Goal: Download file/media

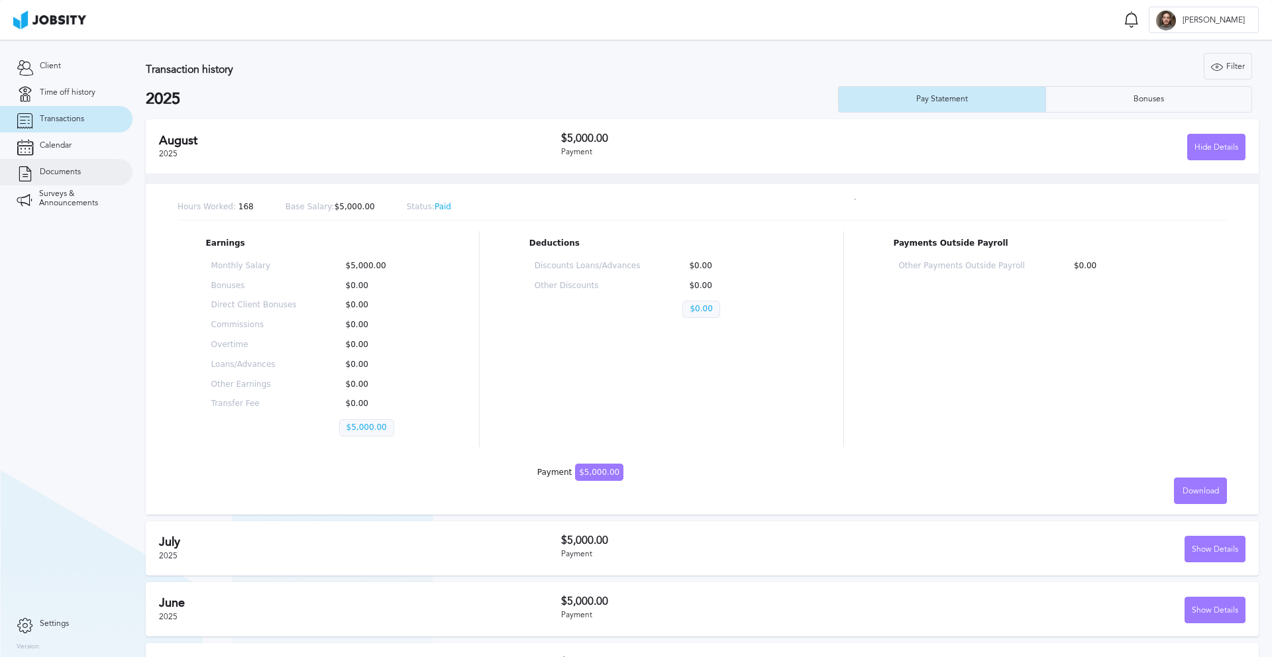
click at [70, 182] on link "Documents" at bounding box center [66, 172] width 132 height 26
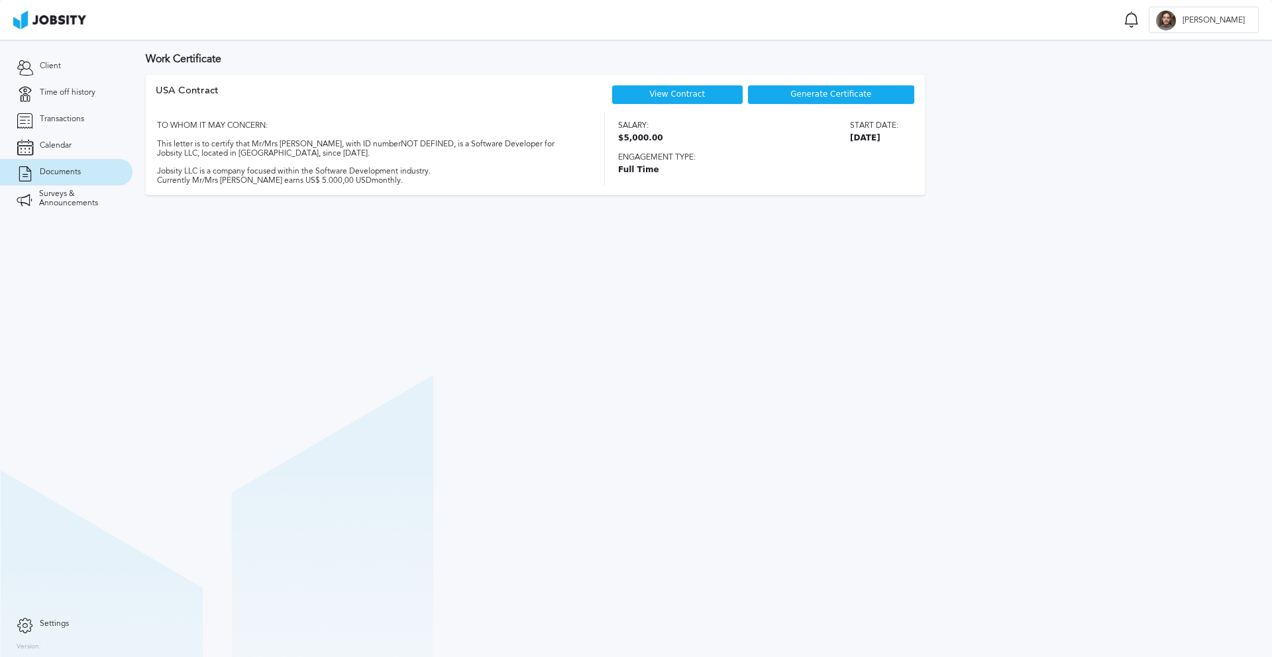
click at [799, 95] on span "Generate Certificate" at bounding box center [830, 94] width 81 height 9
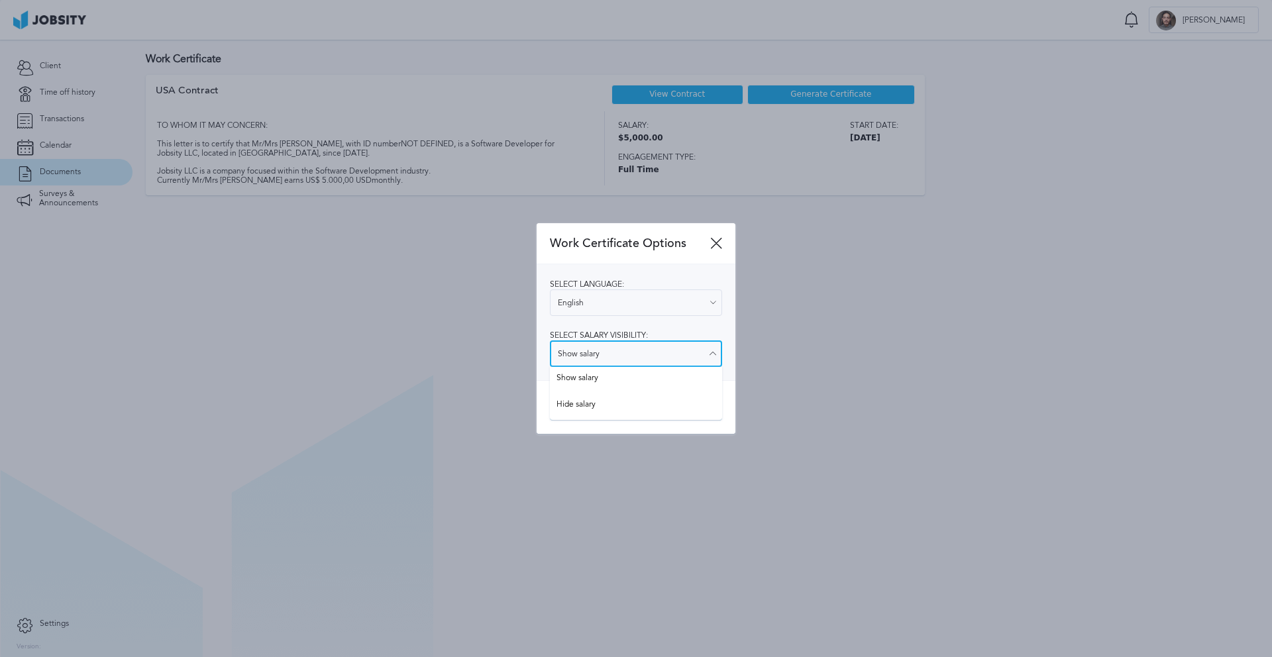
click at [610, 354] on input "Show salary" at bounding box center [636, 353] width 172 height 26
click at [599, 382] on div "Work Certificate Options Select language: English English Spanish Select salary…" at bounding box center [635, 328] width 199 height 211
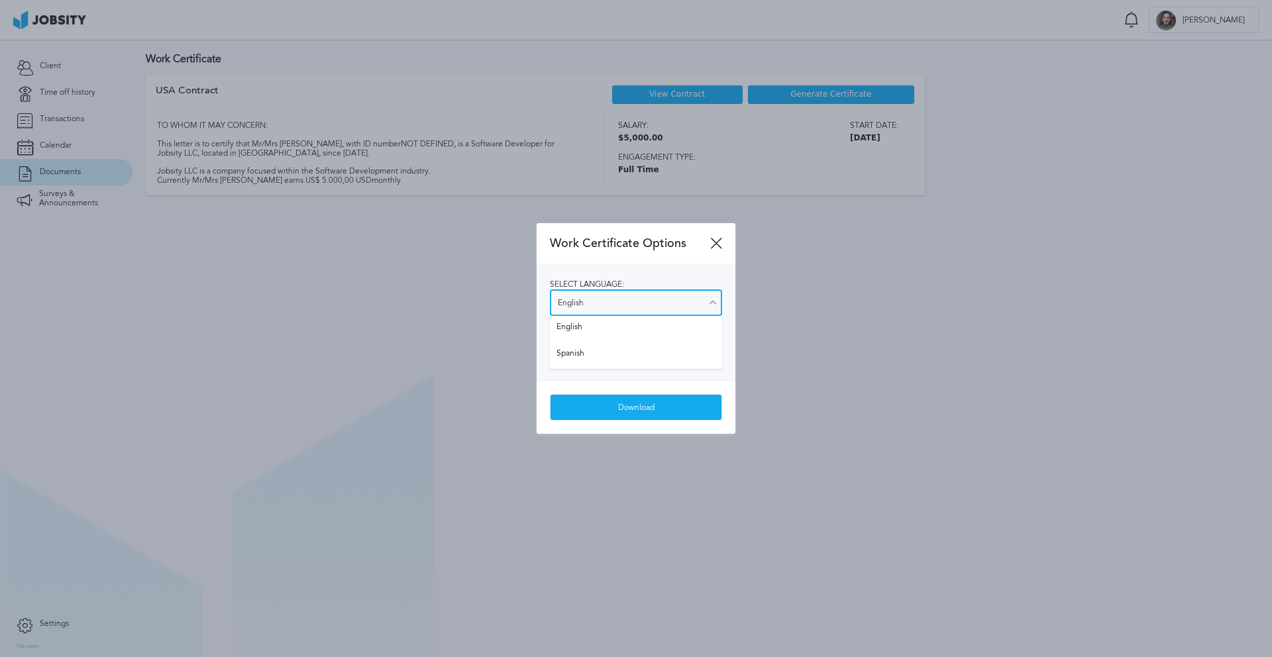
click at [601, 307] on input "English" at bounding box center [636, 302] width 172 height 26
type input "Spanish"
click at [595, 358] on div "Select language: Spanish English Spanish Select salary visibility: Show salary …" at bounding box center [635, 322] width 199 height 116
click at [609, 401] on div "Download" at bounding box center [635, 408] width 171 height 26
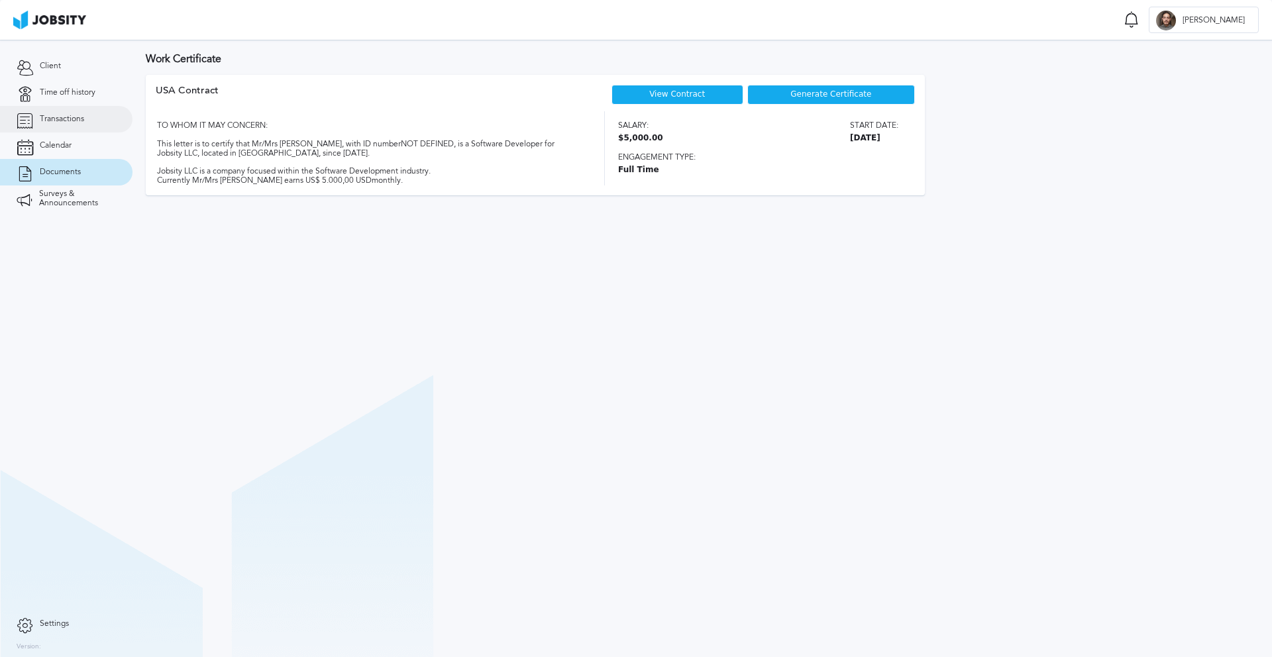
click at [69, 118] on span "Transactions" at bounding box center [62, 119] width 44 height 9
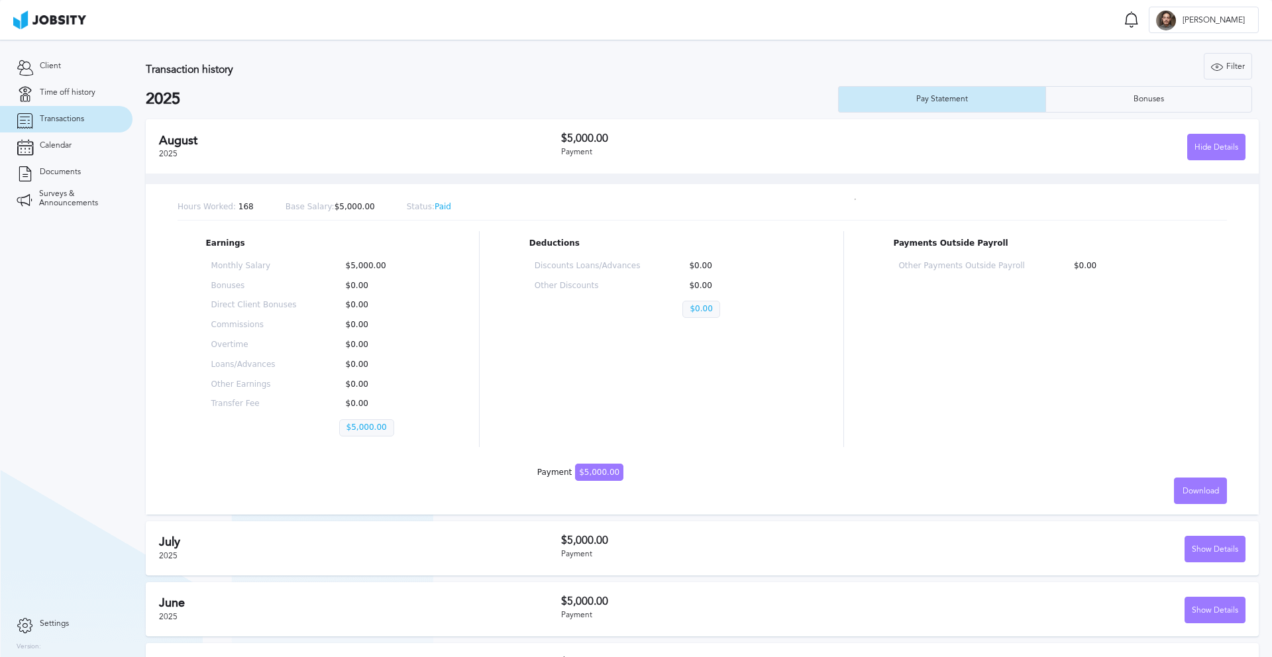
click at [596, 476] on span "$5,000.00" at bounding box center [599, 472] width 48 height 17
click at [1168, 102] on div "Bonuses" at bounding box center [1149, 99] width 44 height 9
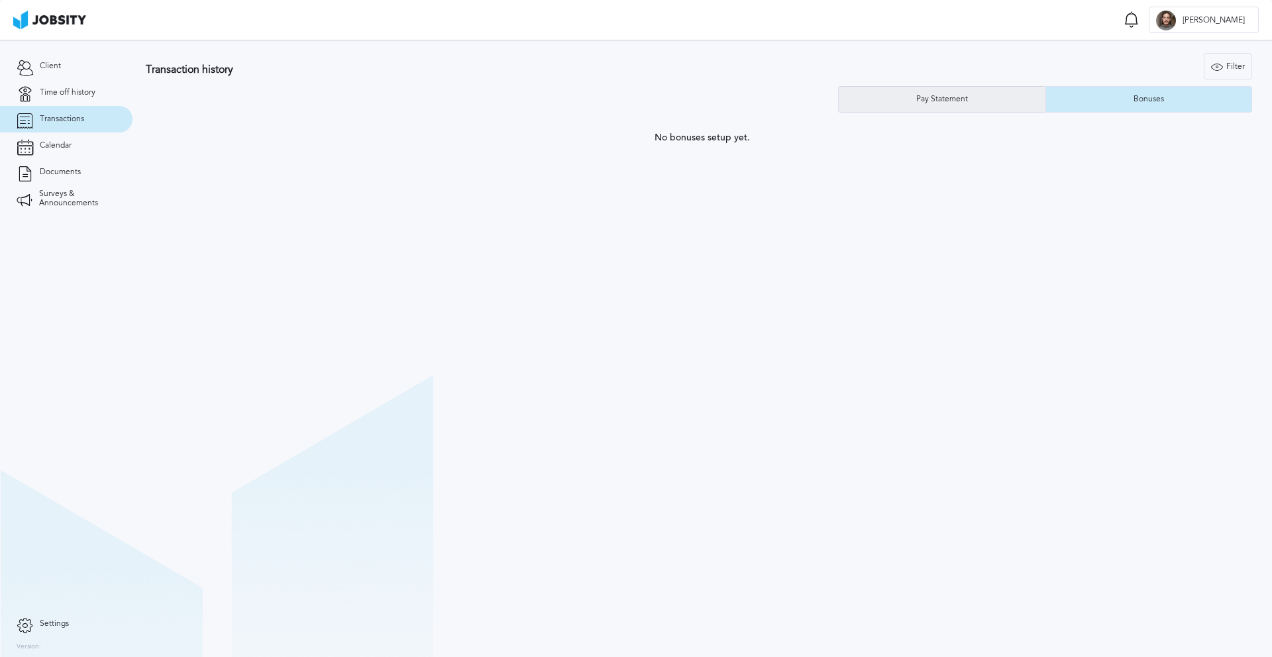
click at [987, 101] on div "Pay Statement" at bounding box center [941, 99] width 207 height 26
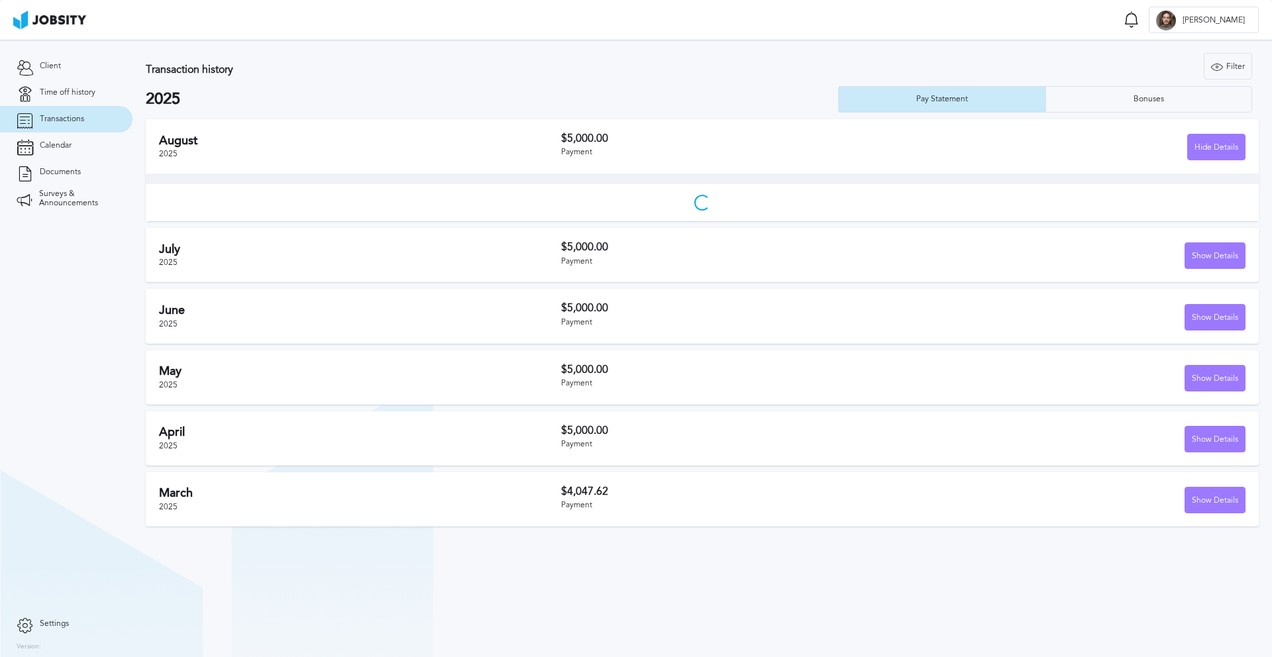
click at [464, 170] on div "[DATE] $5,000.00 Payment Hide Details" at bounding box center [702, 146] width 1113 height 54
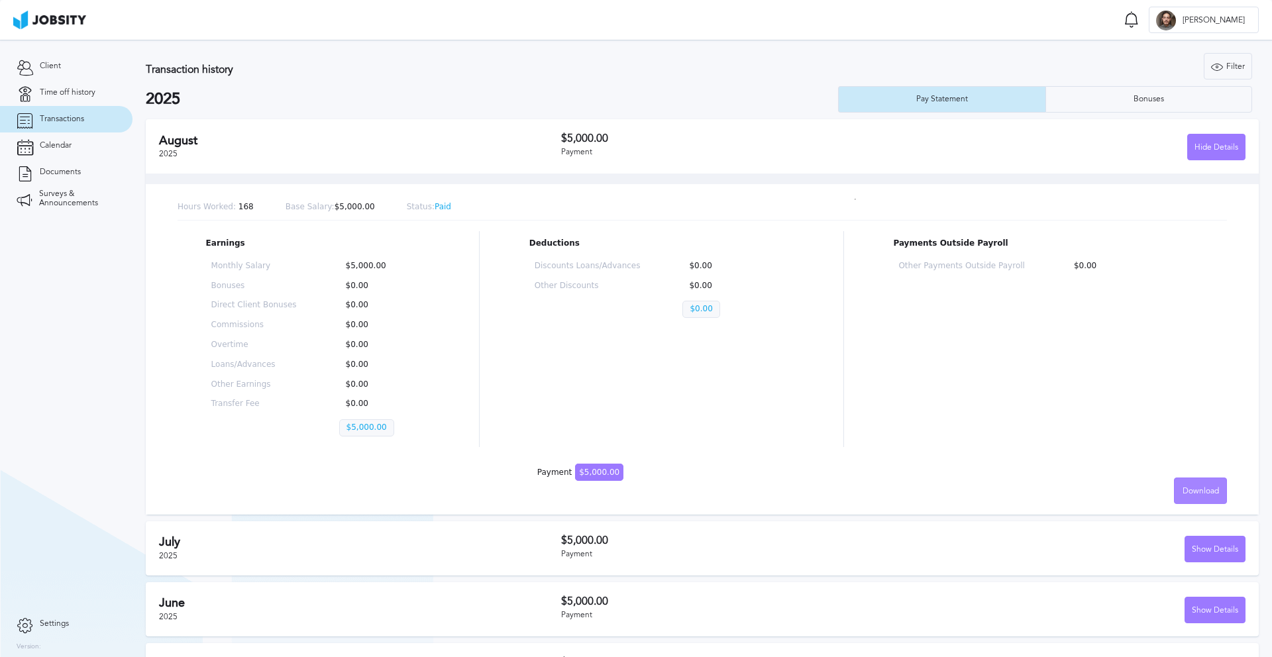
click at [1205, 492] on span "Download" at bounding box center [1200, 491] width 36 height 9
click at [1198, 518] on li "Spanish" at bounding box center [1200, 517] width 53 height 26
click at [1061, 552] on div "Show Details" at bounding box center [1074, 549] width 342 height 26
click at [1209, 557] on div "Show Details" at bounding box center [1215, 549] width 60 height 26
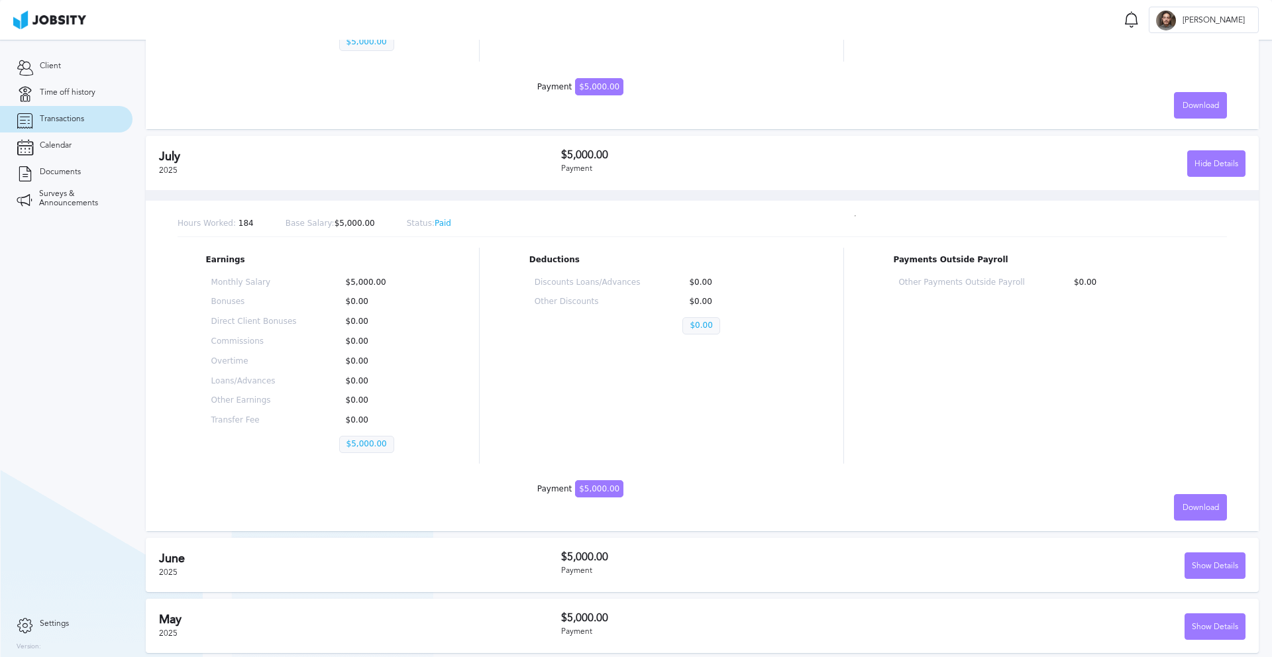
scroll to position [407, 0]
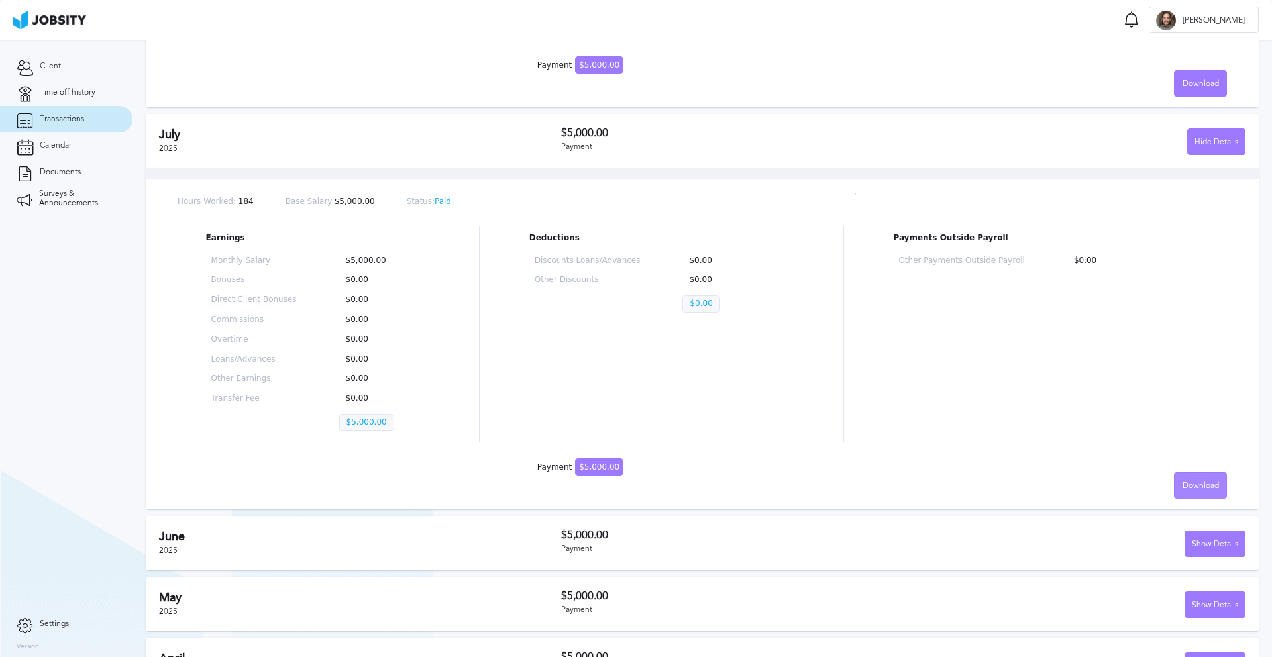
click at [1192, 483] on span "Download" at bounding box center [1200, 485] width 36 height 9
click at [1193, 507] on li "Spanish" at bounding box center [1200, 512] width 53 height 26
click at [1206, 544] on div "Recibo de [PERSON_NAME] [DATE] Horas Trabajadas: 184 Salario Base: $5,000.00 Es…" at bounding box center [636, 328] width 1272 height 657
click at [1202, 546] on div "Recibo de [PERSON_NAME] [DATE] Horas Trabajadas: 184 Salario Base: $5,000.00 Es…" at bounding box center [636, 328] width 1272 height 657
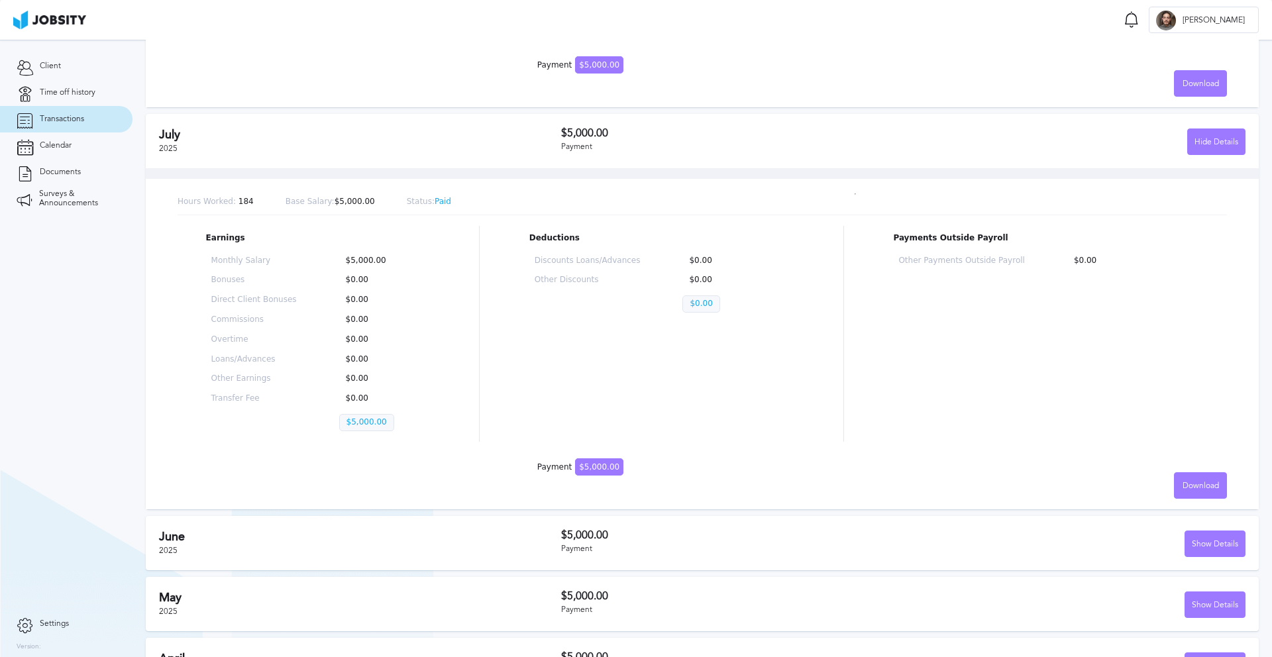
click at [1125, 487] on div "Recibo de [PERSON_NAME] [DATE] Horas Trabajadas: 184 Salario Base: $5,000.00 Es…" at bounding box center [636, 328] width 1272 height 657
click at [1211, 544] on div "Recibo de [PERSON_NAME] [DATE] Horas Trabajadas: 184 Salario Base: $5,000.00 Es…" at bounding box center [636, 328] width 1272 height 657
click at [1195, 486] on span "Download" at bounding box center [1200, 485] width 36 height 9
click at [1201, 515] on li "Spanish" at bounding box center [1200, 512] width 53 height 26
click at [1101, 395] on div "Recibo de [PERSON_NAME] [DATE] Horas Trabajadas: 184 Salario Base: $5,000.00 Es…" at bounding box center [636, 328] width 1272 height 657
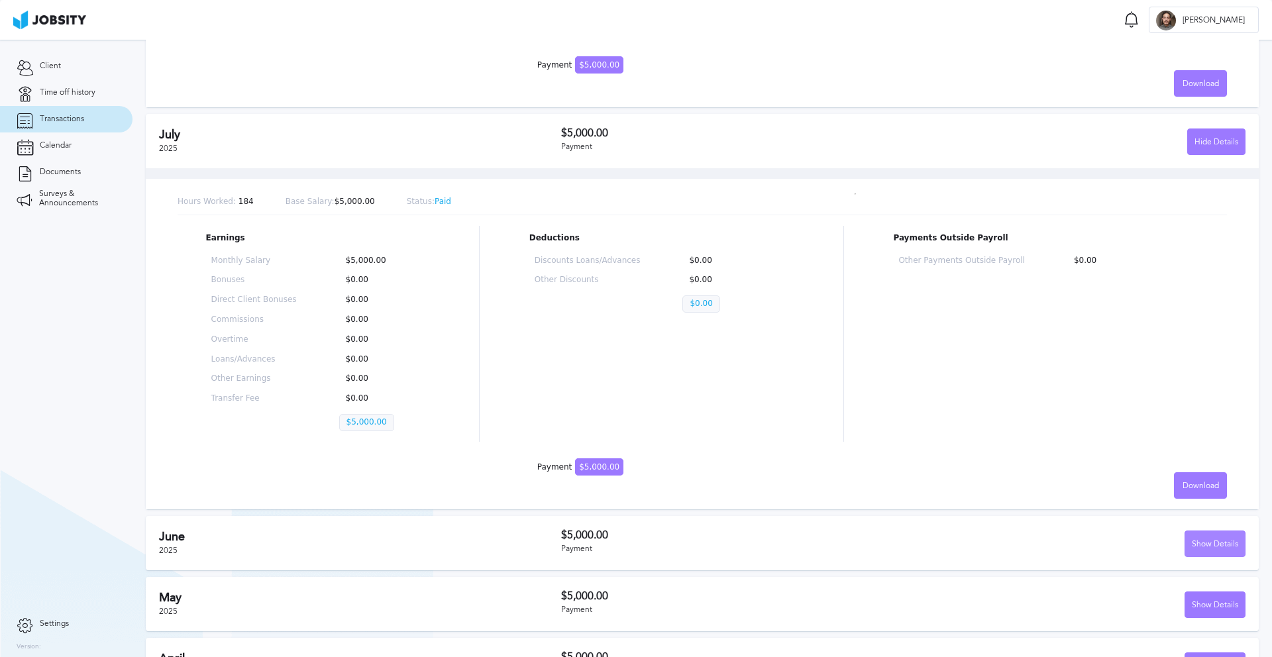
click at [1215, 544] on div "Show Details" at bounding box center [1215, 544] width 60 height 26
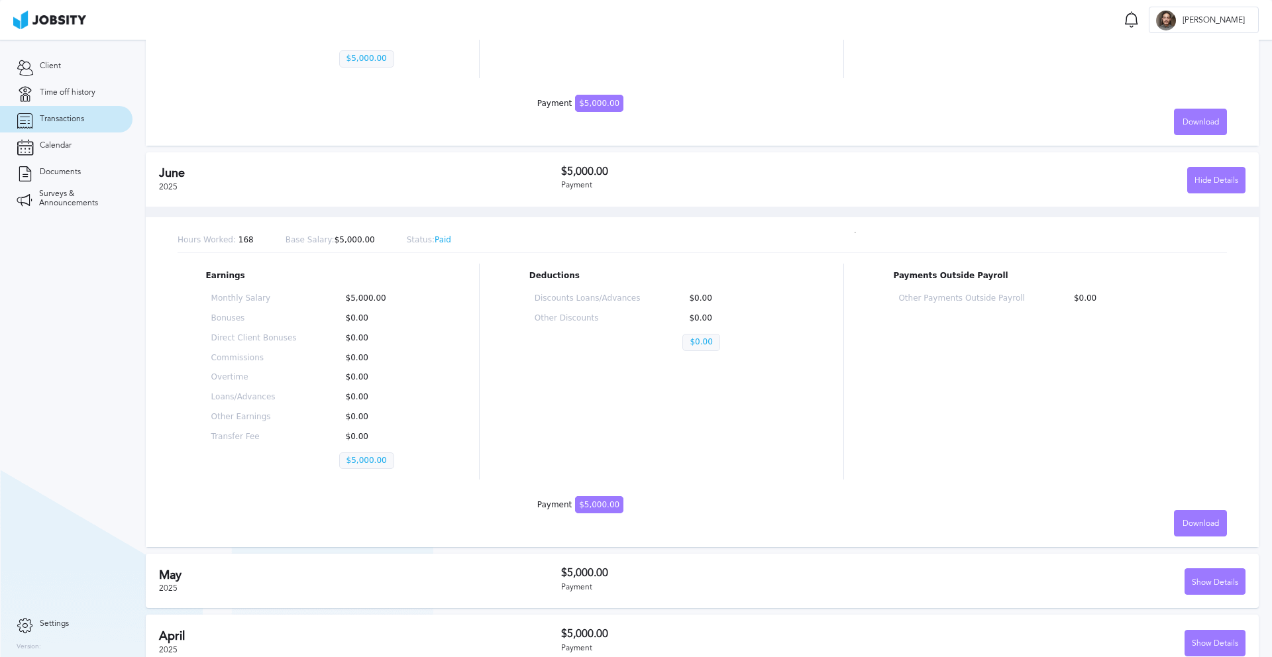
scroll to position [782, 0]
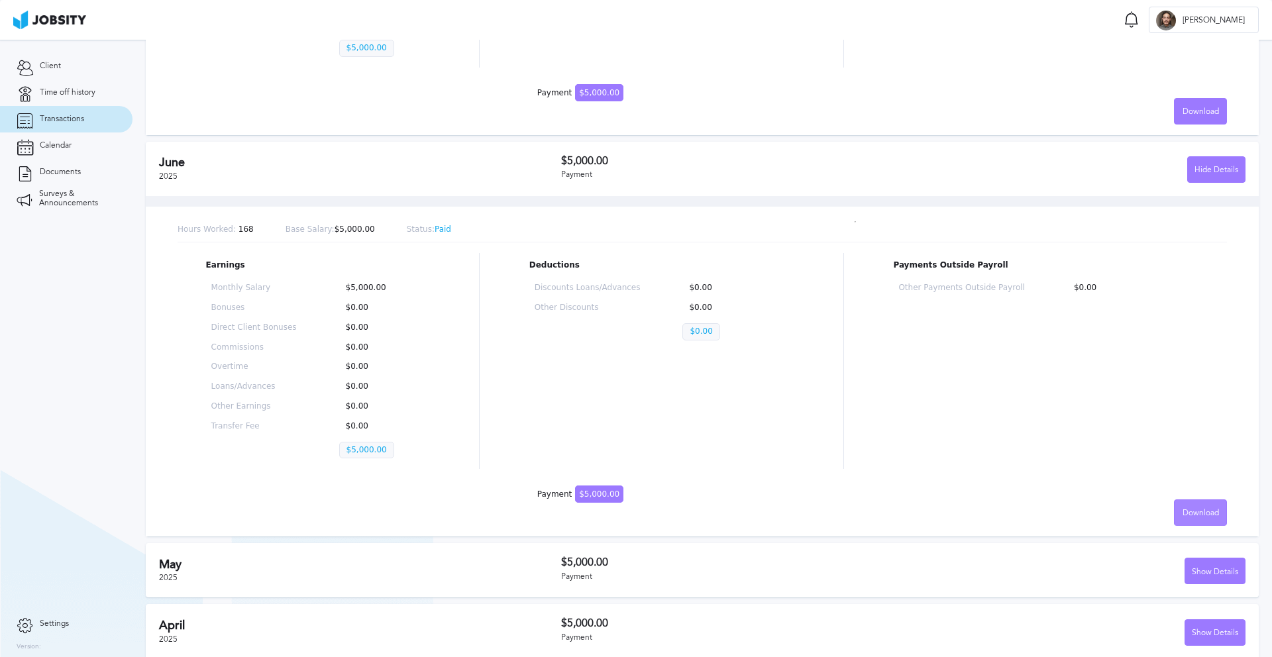
click at [1195, 509] on span "Download" at bounding box center [1200, 513] width 36 height 9
click at [1189, 542] on li "Spanish" at bounding box center [1200, 539] width 53 height 26
